Goal: Find specific page/section: Find specific page/section

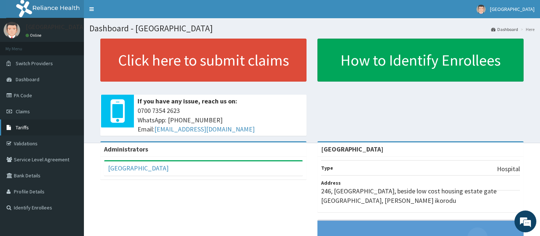
click at [20, 124] on link "Tariffs" at bounding box center [42, 128] width 84 height 16
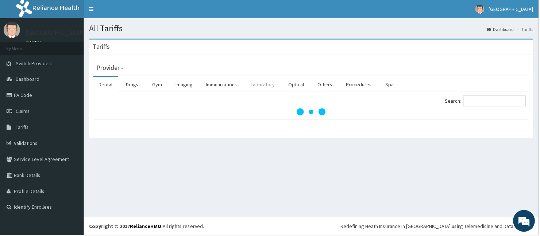
click at [257, 83] on link "Laboratory" at bounding box center [264, 84] width 36 height 15
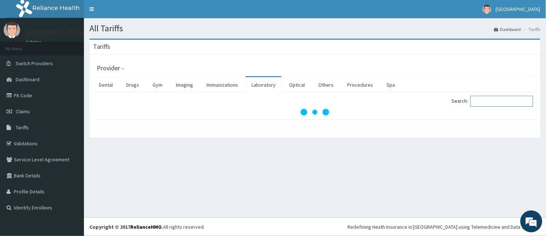
click at [482, 103] on input "Search:" at bounding box center [501, 101] width 63 height 11
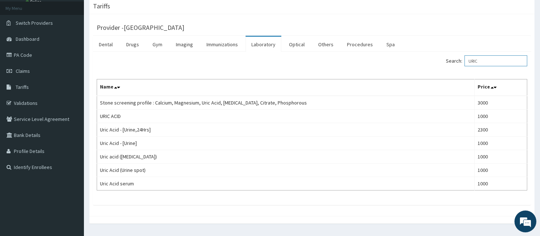
type input "URIC"
